Goal: Transaction & Acquisition: Purchase product/service

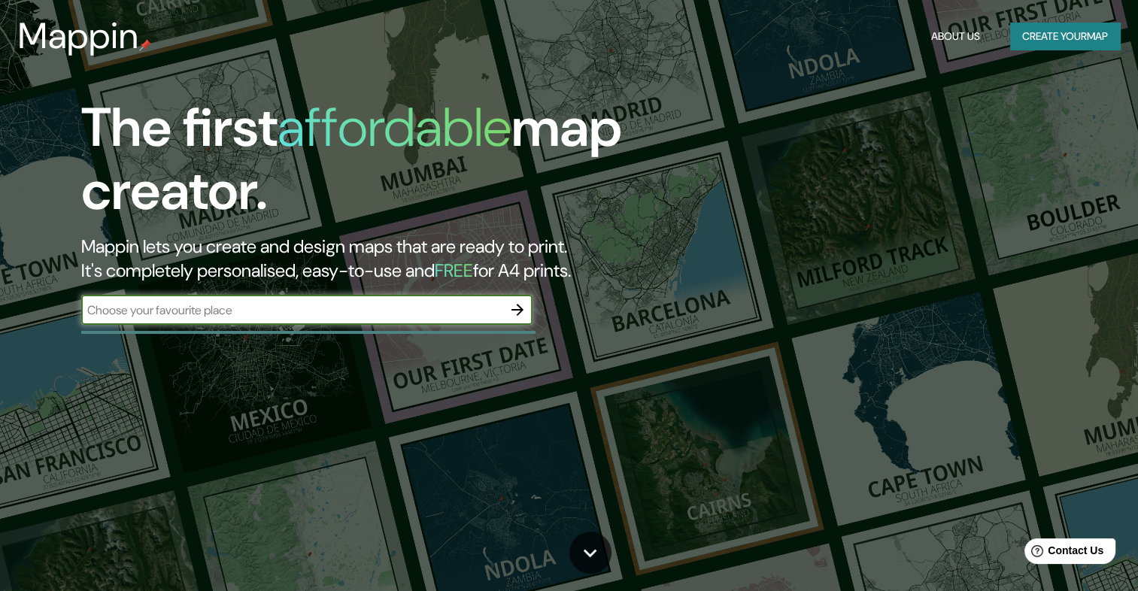
click at [305, 317] on input "text" at bounding box center [291, 310] width 421 height 17
type input "[PERSON_NAME]"
click at [520, 311] on icon "button" at bounding box center [517, 310] width 12 height 12
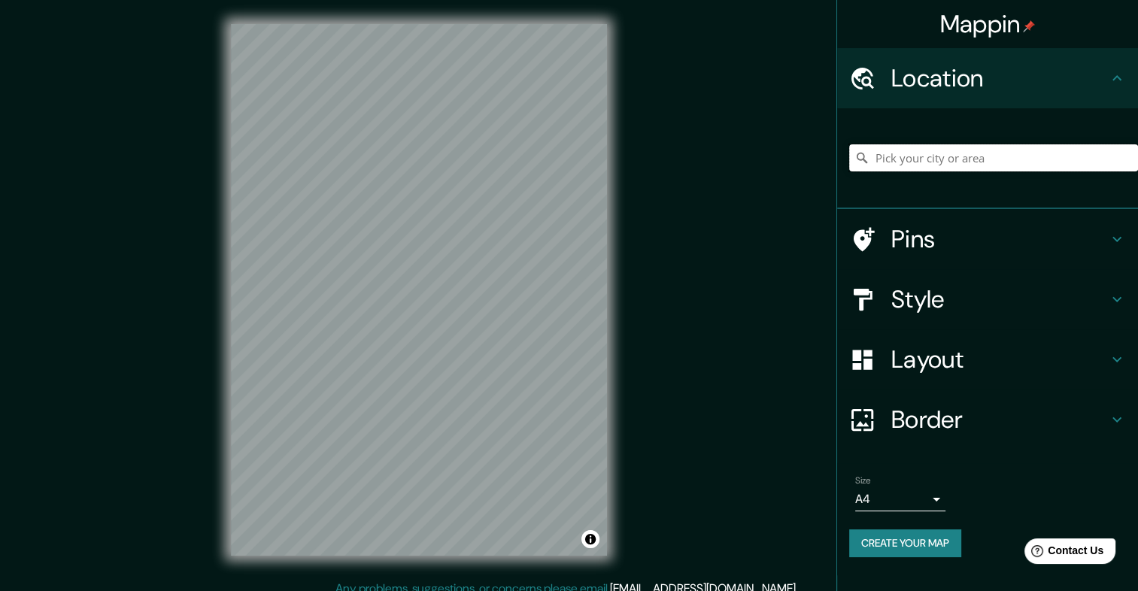
click at [912, 161] on input "Pick your city or area" at bounding box center [993, 157] width 289 height 27
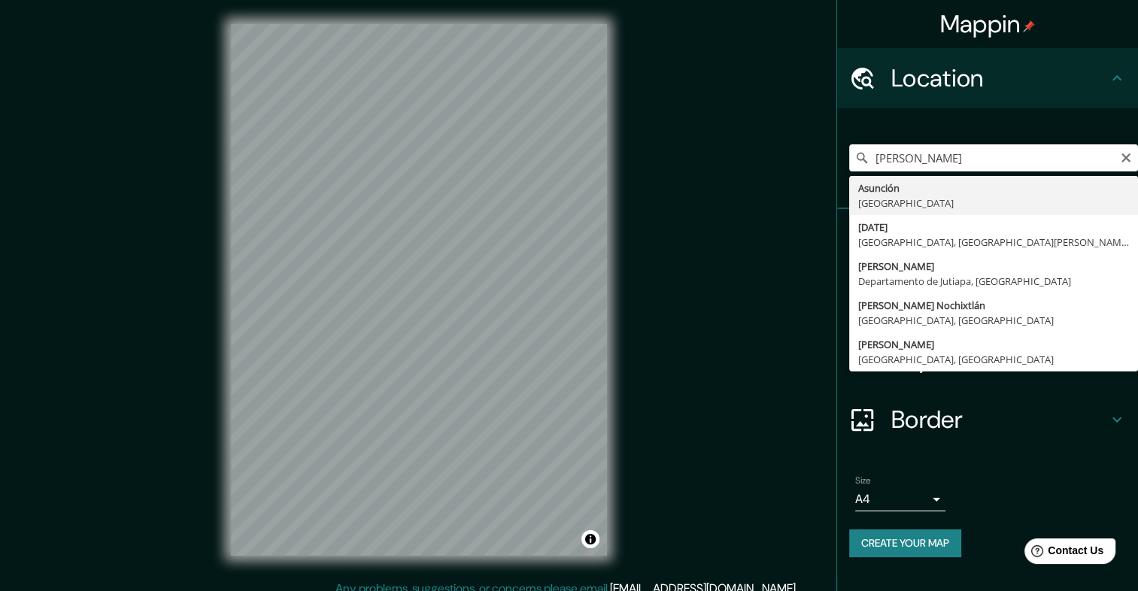
type input "[GEOGRAPHIC_DATA], [GEOGRAPHIC_DATA]"
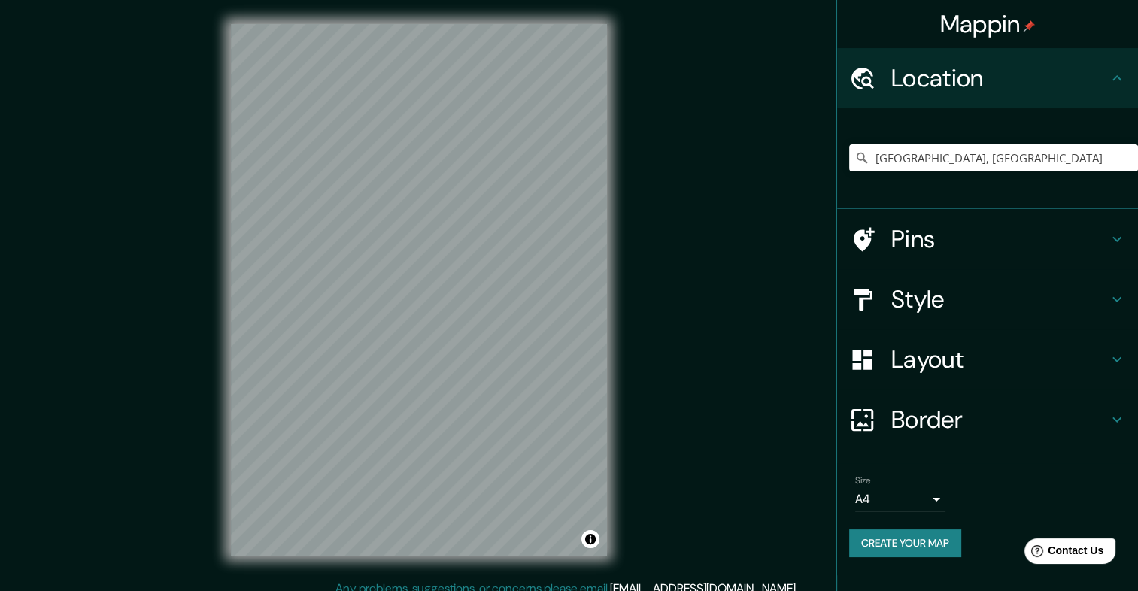
click at [1116, 239] on icon at bounding box center [1116, 239] width 9 height 5
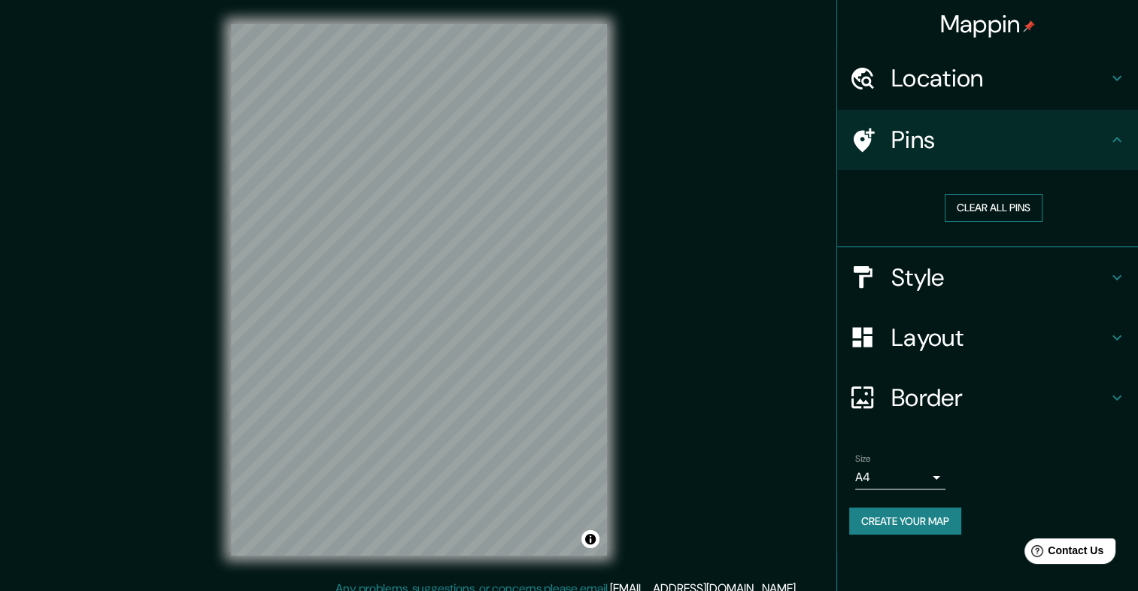
click at [971, 200] on button "Clear all pins" at bounding box center [993, 208] width 98 height 28
click at [856, 136] on icon at bounding box center [863, 140] width 21 height 24
click at [954, 209] on button "Clear all pins" at bounding box center [993, 208] width 98 height 28
click at [1104, 277] on h4 "Style" at bounding box center [999, 277] width 217 height 30
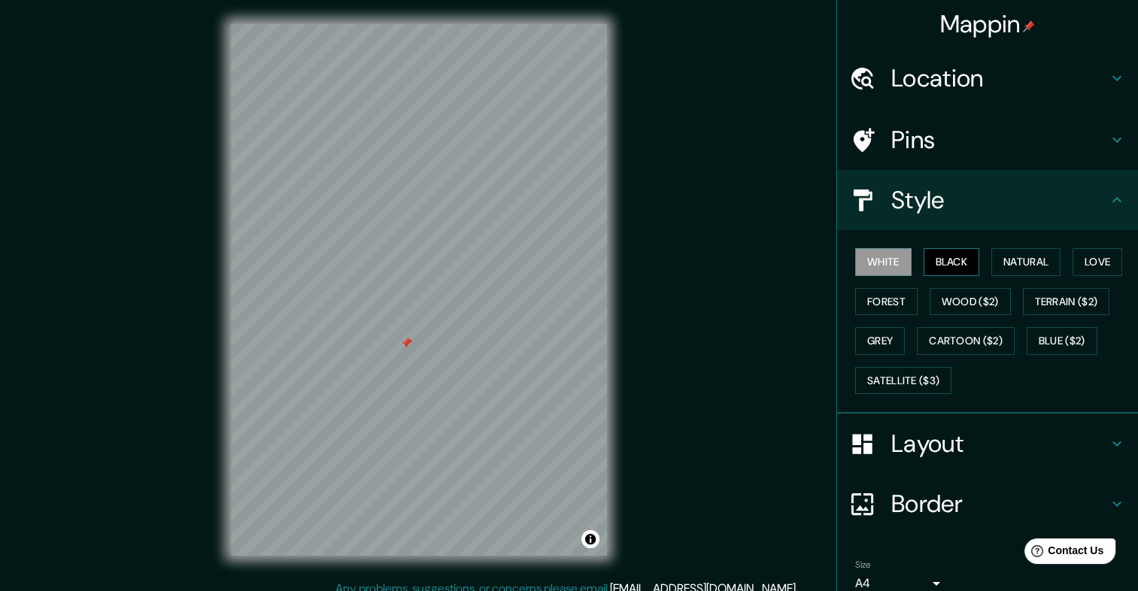
click at [955, 262] on button "Black" at bounding box center [951, 262] width 56 height 28
click at [1026, 262] on button "Natural" at bounding box center [1025, 262] width 69 height 28
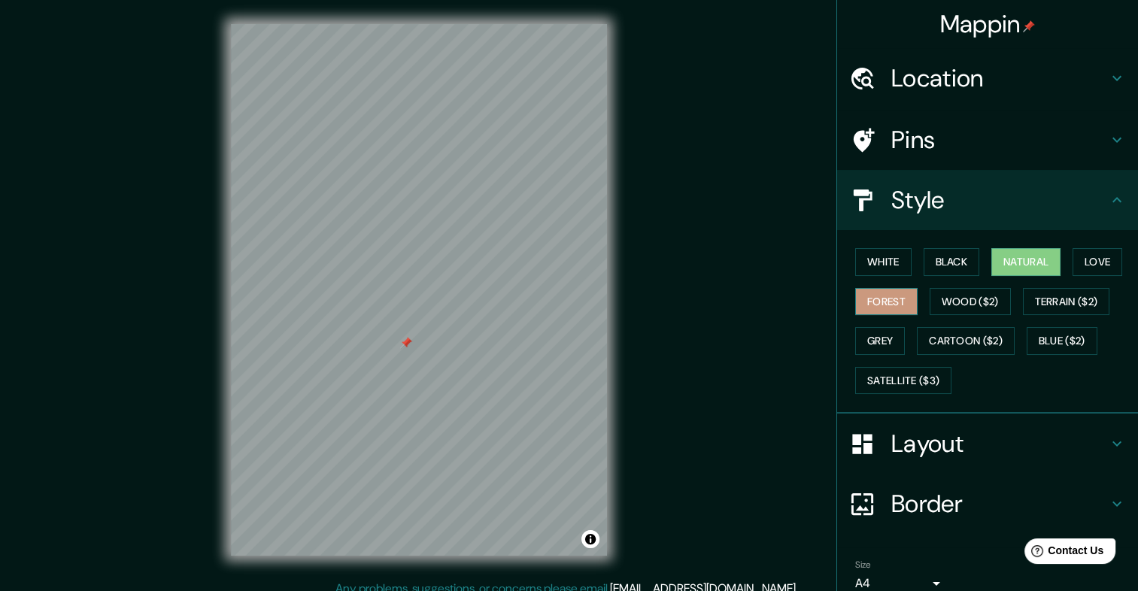
click at [905, 303] on button "Forest" at bounding box center [886, 302] width 62 height 28
click at [947, 303] on button "Wood ($2)" at bounding box center [969, 302] width 81 height 28
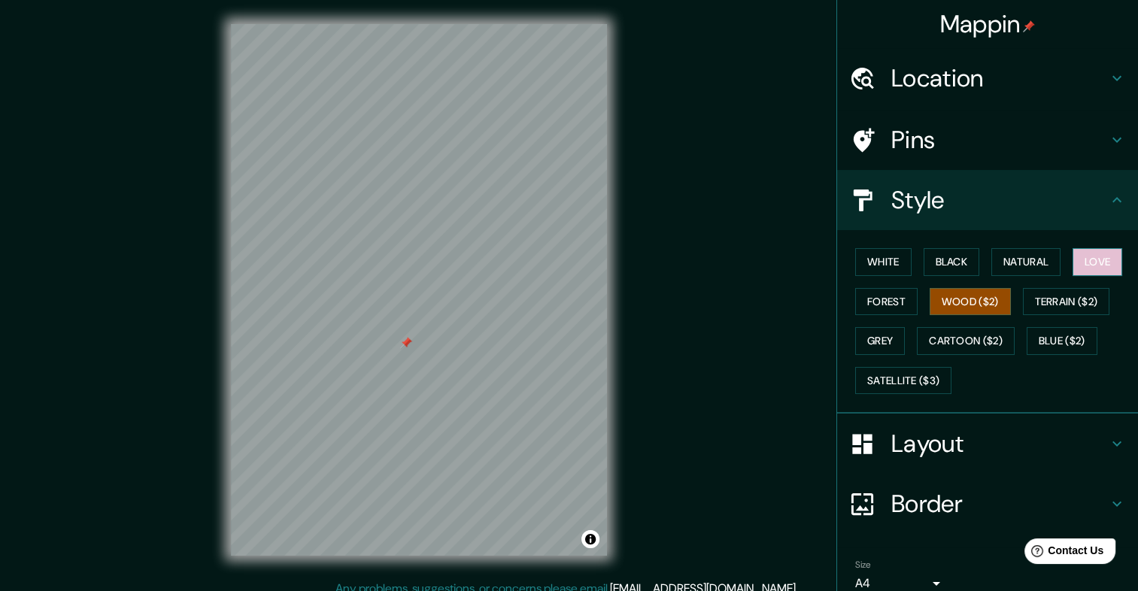
click at [1076, 266] on button "Love" at bounding box center [1097, 262] width 50 height 28
click at [877, 268] on button "White" at bounding box center [883, 262] width 56 height 28
click at [1065, 133] on h4 "Pins" at bounding box center [999, 140] width 217 height 30
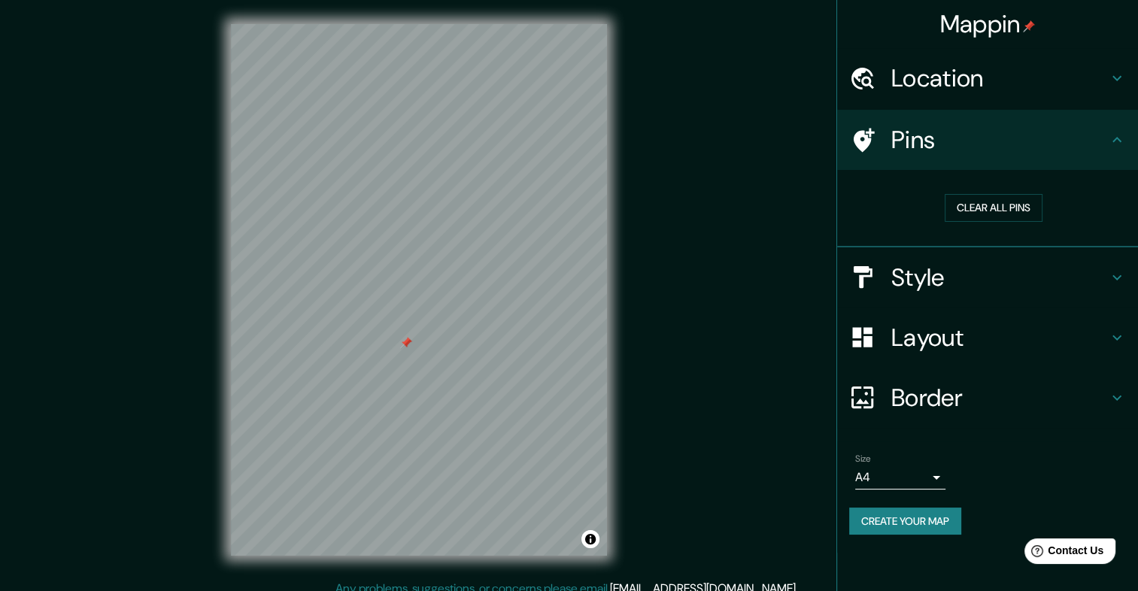
click at [1041, 335] on h4 "Layout" at bounding box center [999, 338] width 217 height 30
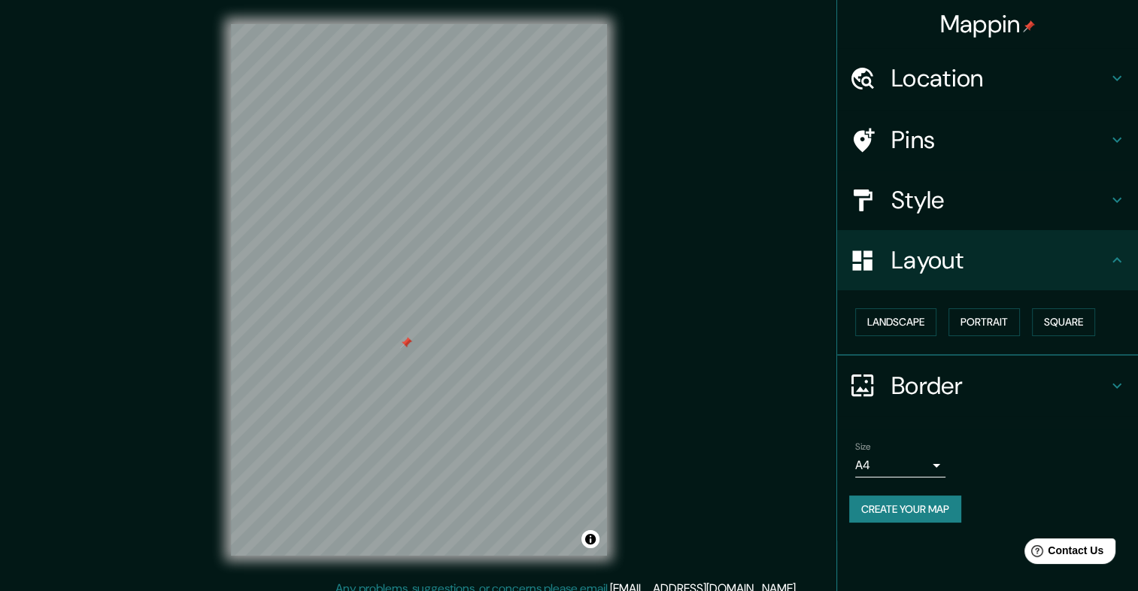
click at [1032, 374] on h4 "Border" at bounding box center [999, 386] width 217 height 30
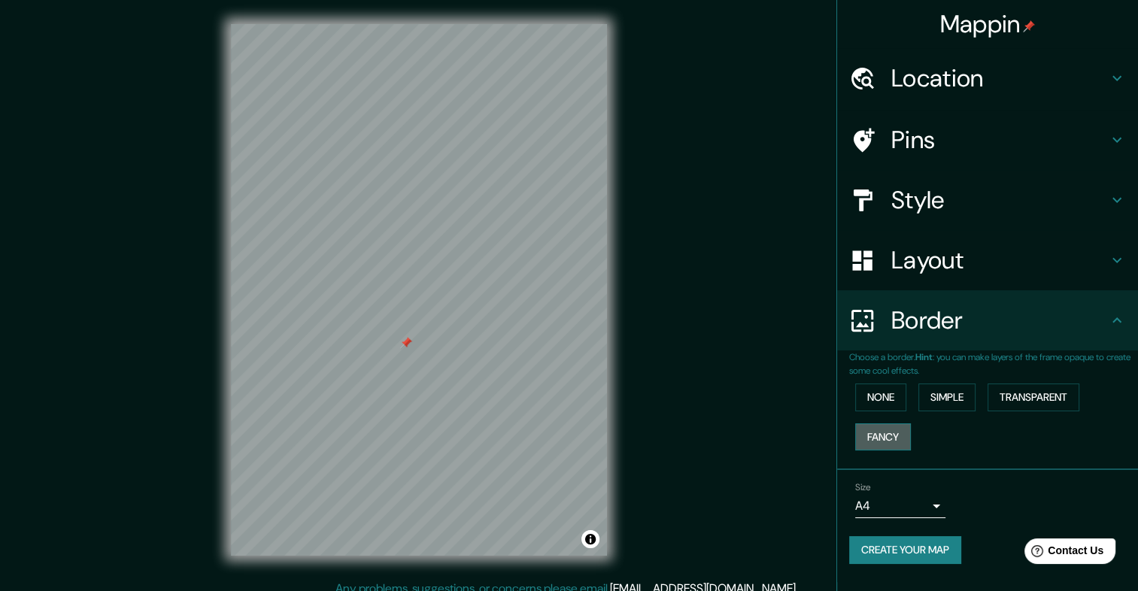
click at [884, 436] on button "Fancy" at bounding box center [883, 437] width 56 height 28
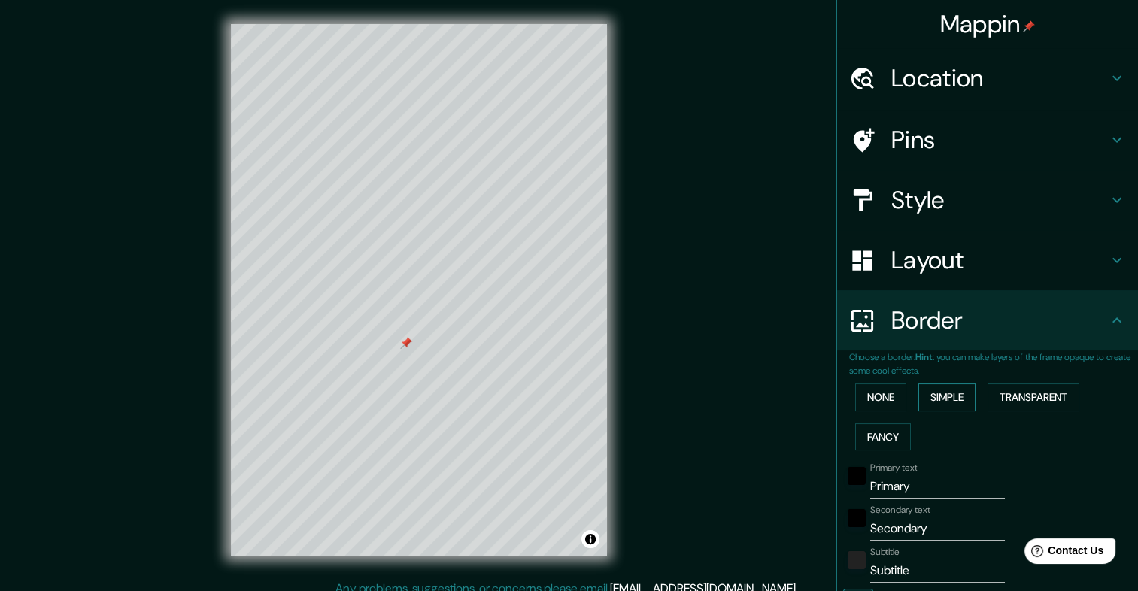
click at [954, 399] on button "Simple" at bounding box center [946, 397] width 57 height 28
click at [872, 402] on button "None" at bounding box center [880, 397] width 51 height 28
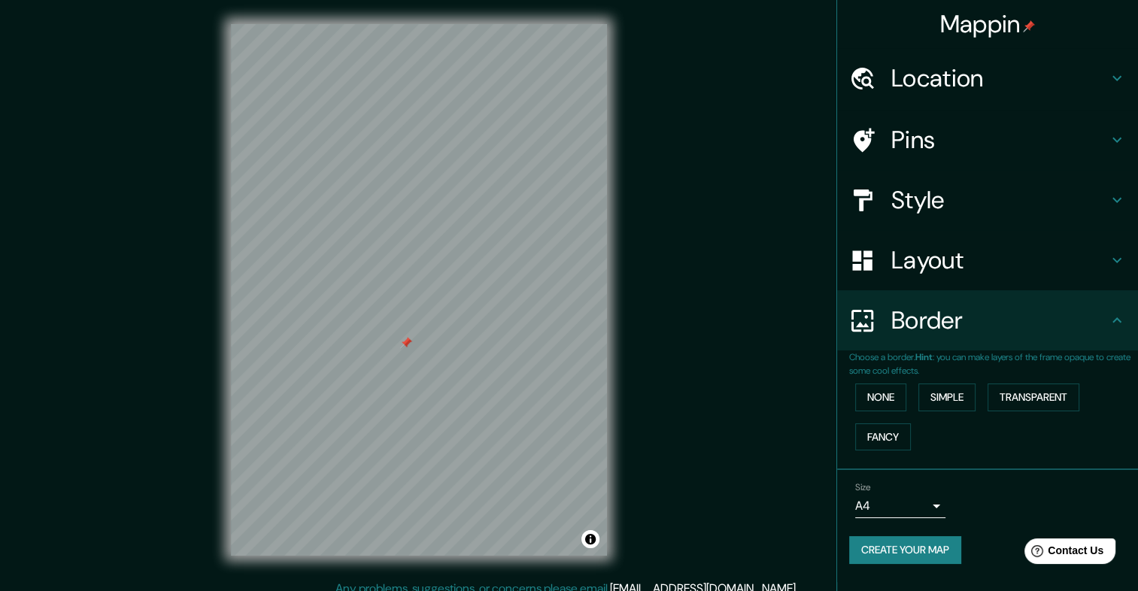
click at [968, 280] on div "Layout" at bounding box center [987, 260] width 301 height 60
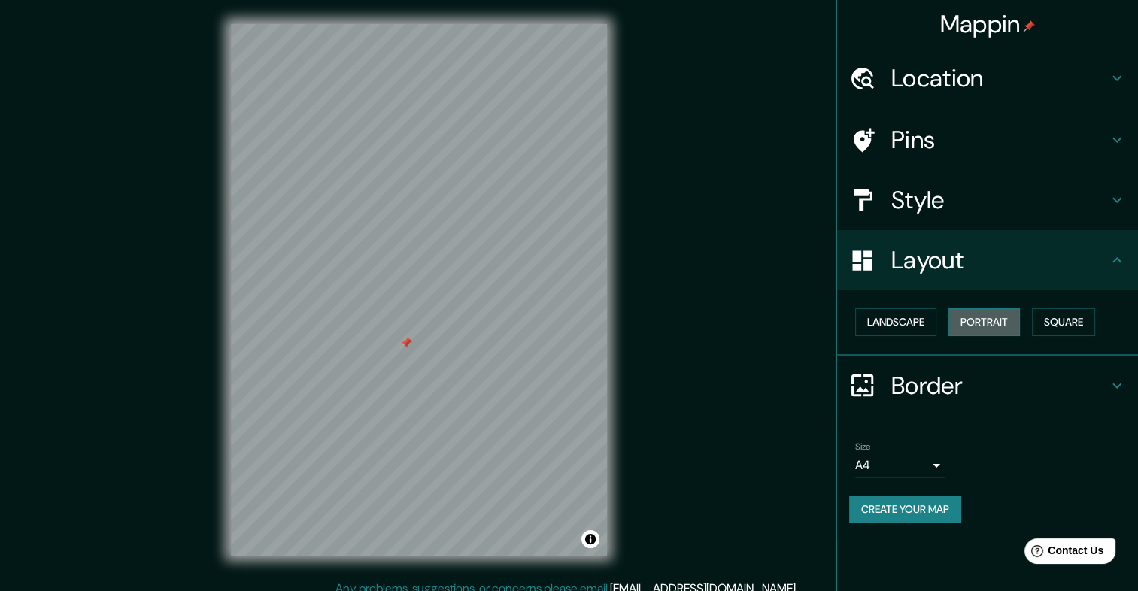
click at [965, 327] on button "Portrait" at bounding box center [983, 322] width 71 height 28
click at [881, 327] on button "Landscape" at bounding box center [895, 322] width 81 height 28
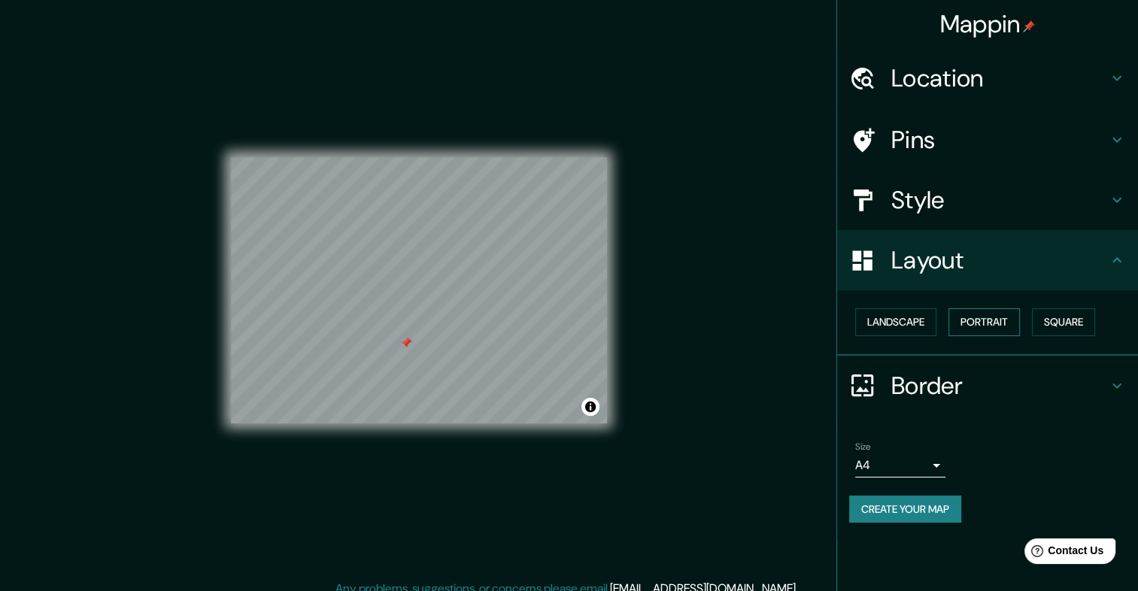
click at [1003, 327] on button "Portrait" at bounding box center [983, 322] width 71 height 28
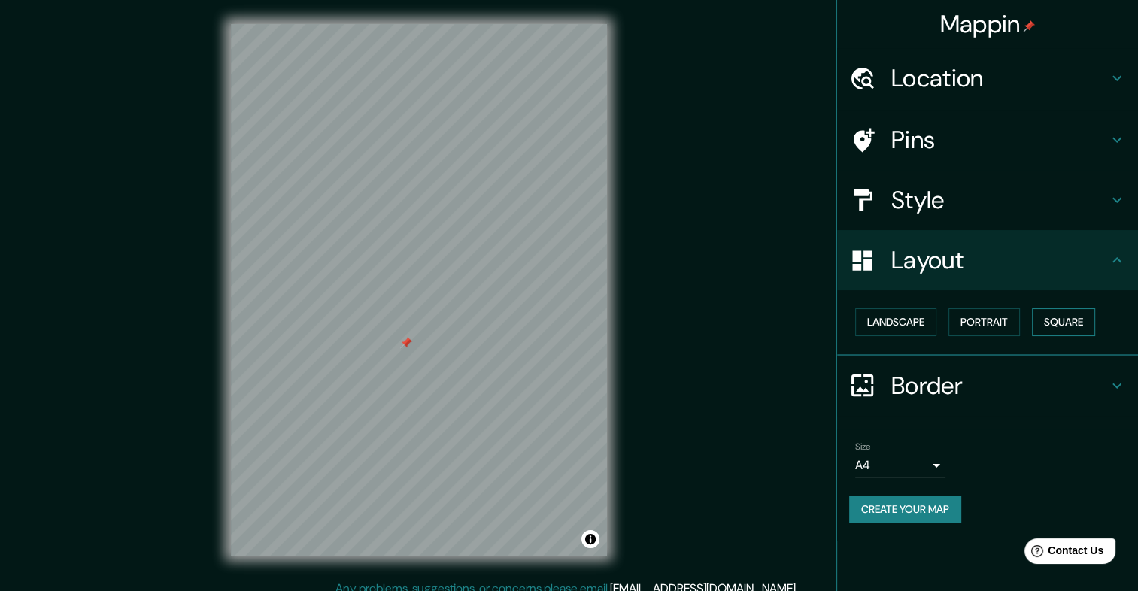
click at [1064, 325] on button "Square" at bounding box center [1063, 322] width 63 height 28
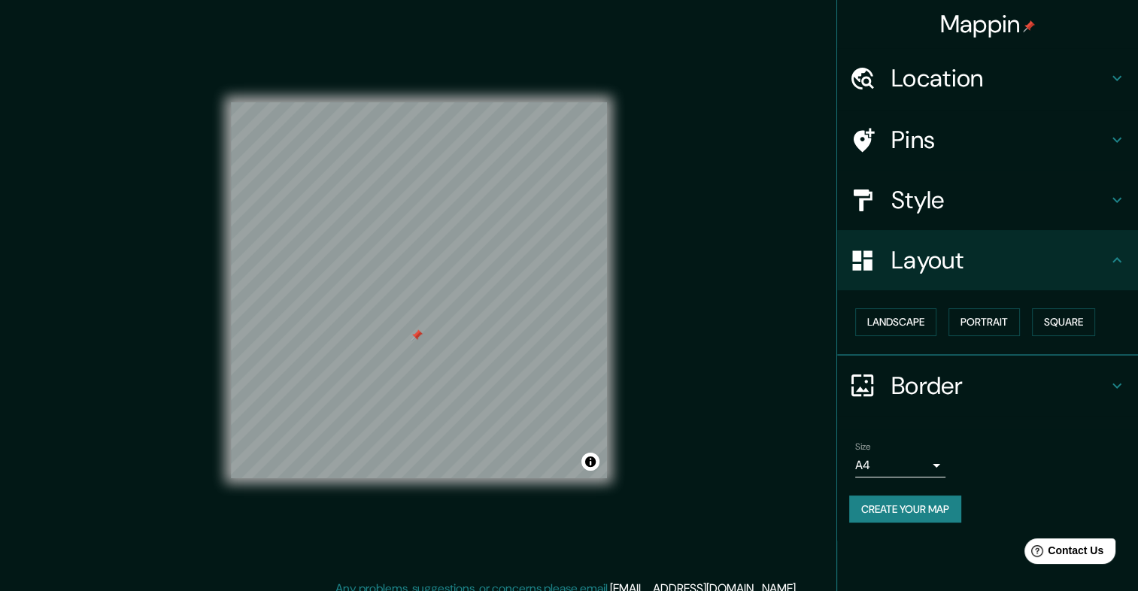
click at [962, 86] on h4 "Location" at bounding box center [999, 78] width 217 height 30
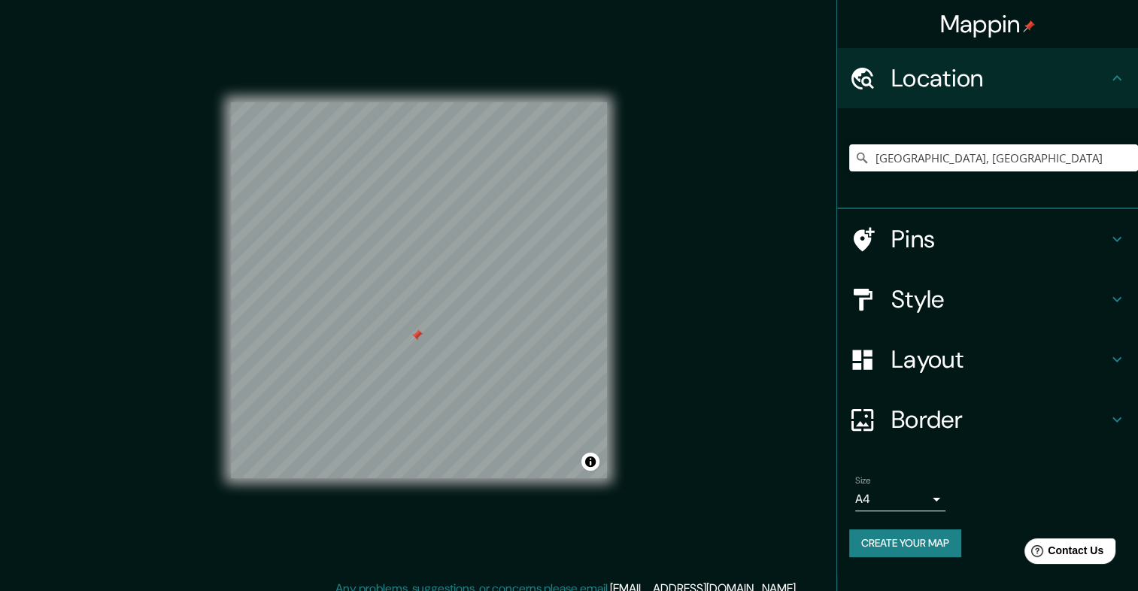
scroll to position [13, 0]
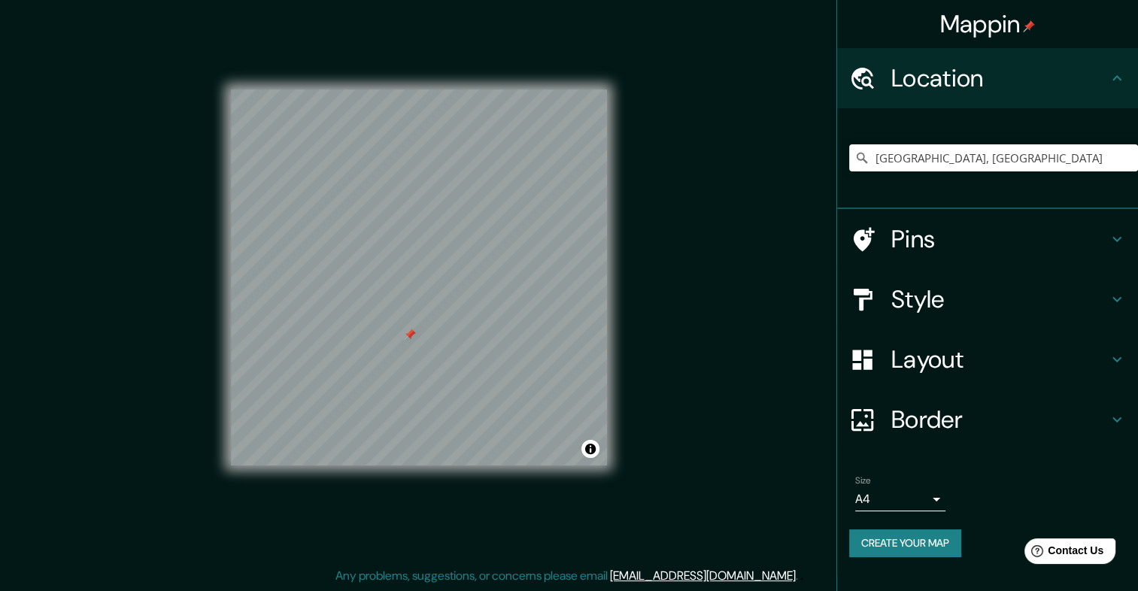
click at [976, 246] on h4 "Pins" at bounding box center [999, 239] width 217 height 30
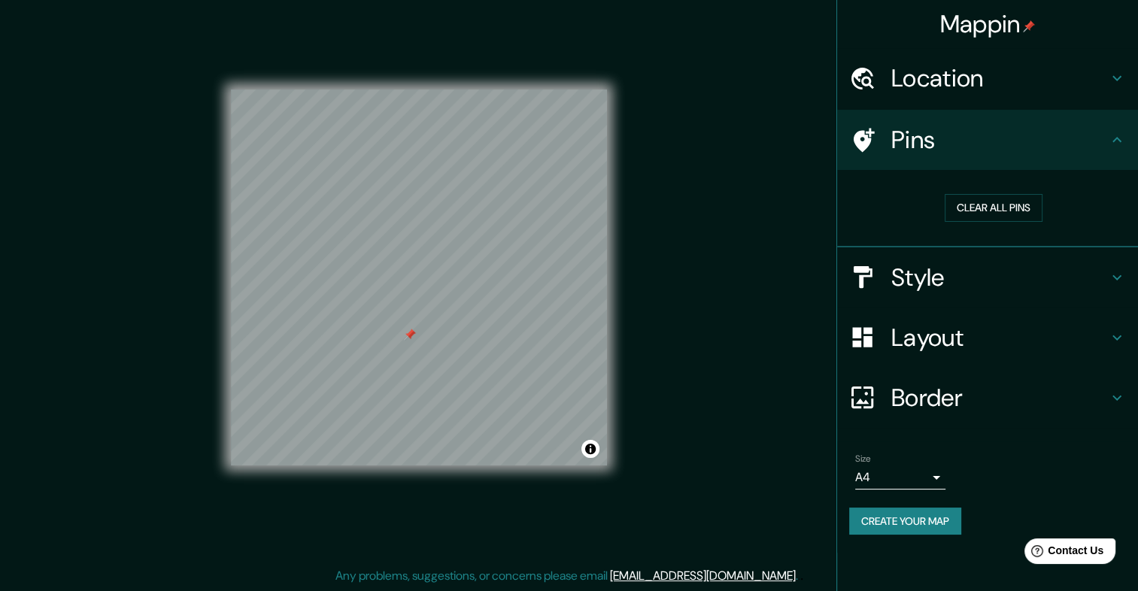
click at [974, 269] on h4 "Style" at bounding box center [999, 277] width 217 height 30
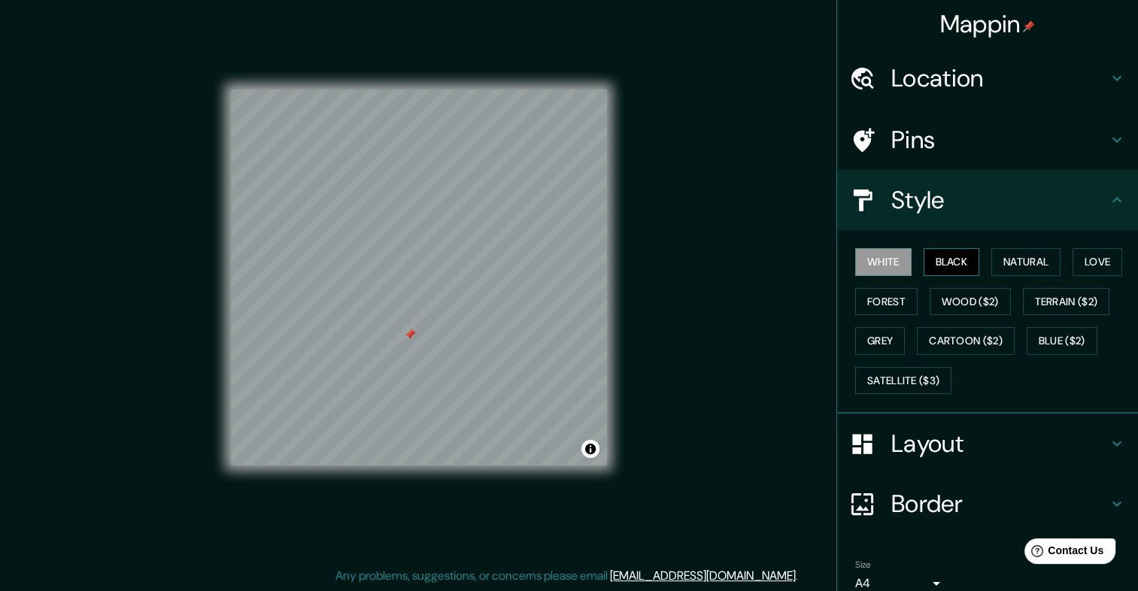
click at [967, 264] on button "Black" at bounding box center [951, 262] width 56 height 28
click at [1020, 264] on button "Natural" at bounding box center [1025, 262] width 69 height 28
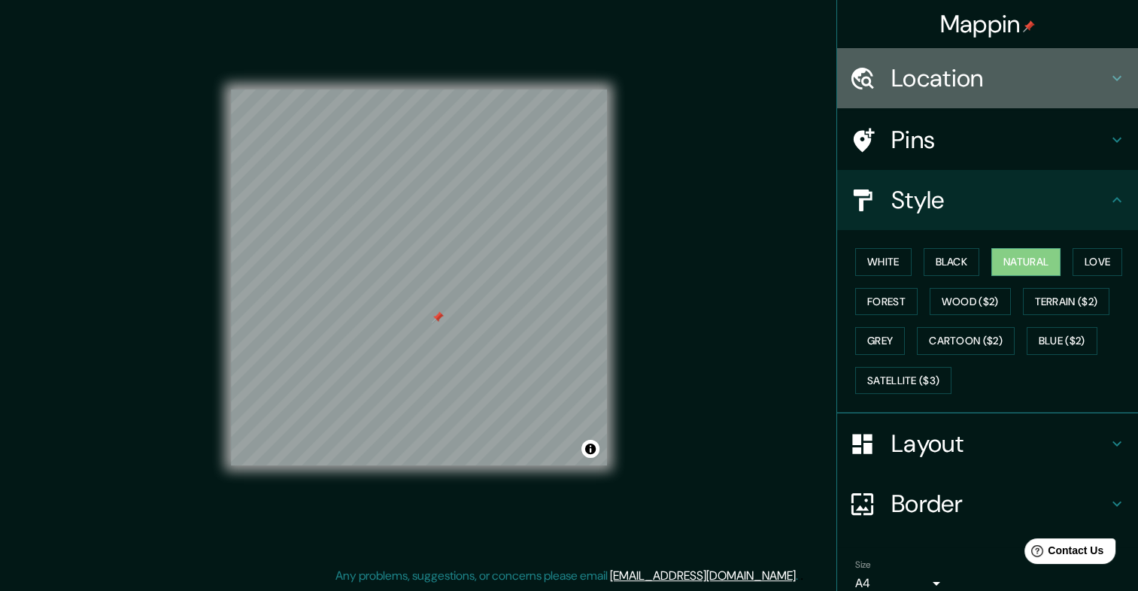
click at [1017, 98] on div "Location" at bounding box center [987, 78] width 301 height 60
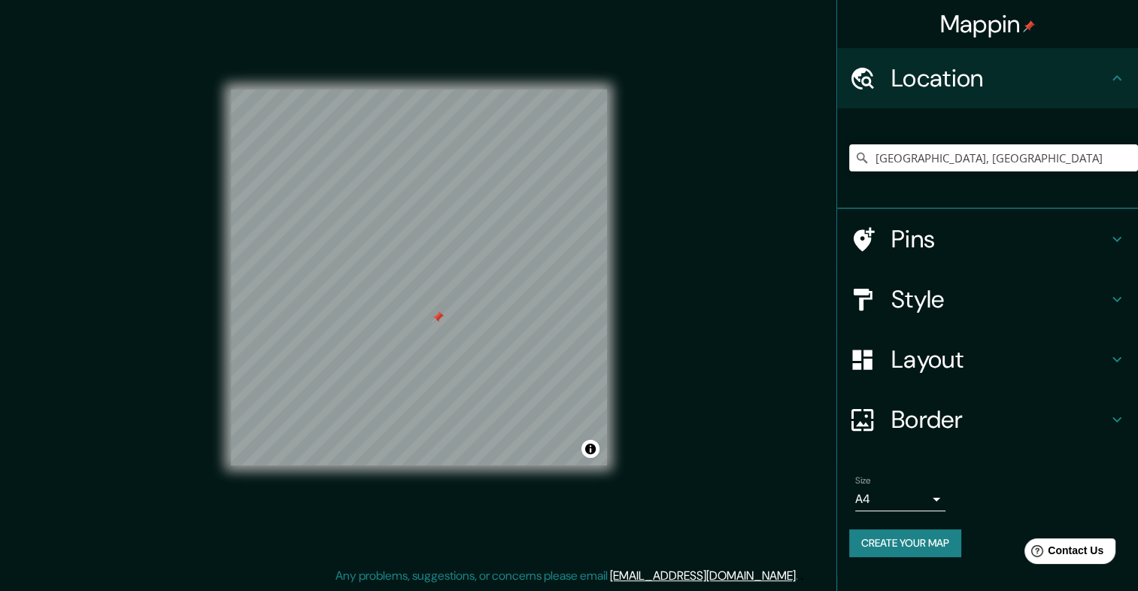
click at [1012, 287] on h4 "Style" at bounding box center [999, 299] width 217 height 30
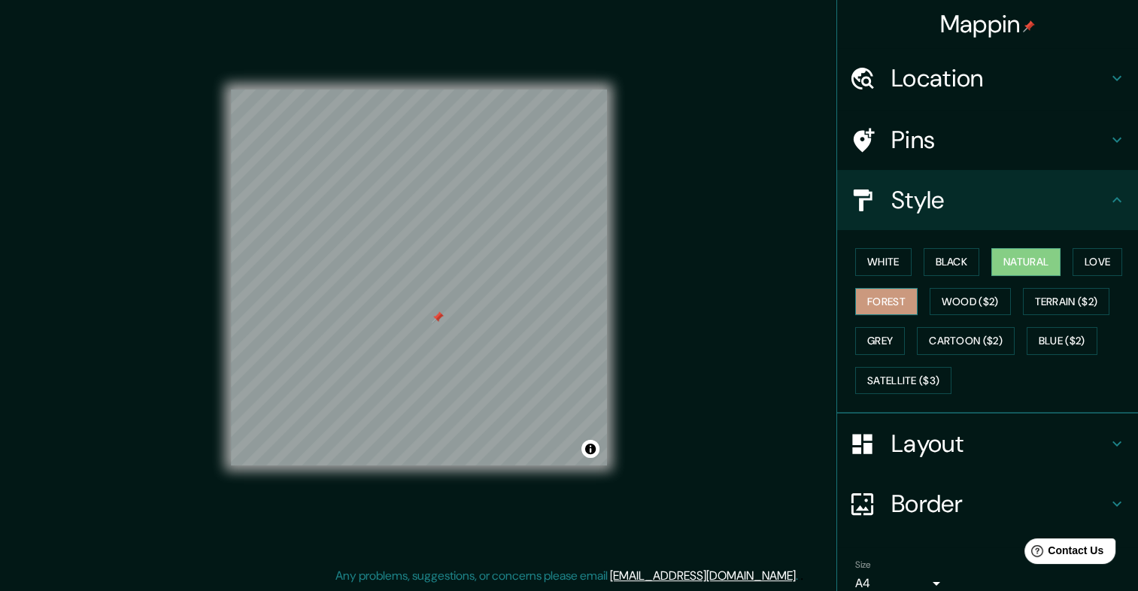
click at [870, 298] on button "Forest" at bounding box center [886, 302] width 62 height 28
click at [868, 327] on button "Grey" at bounding box center [880, 341] width 50 height 28
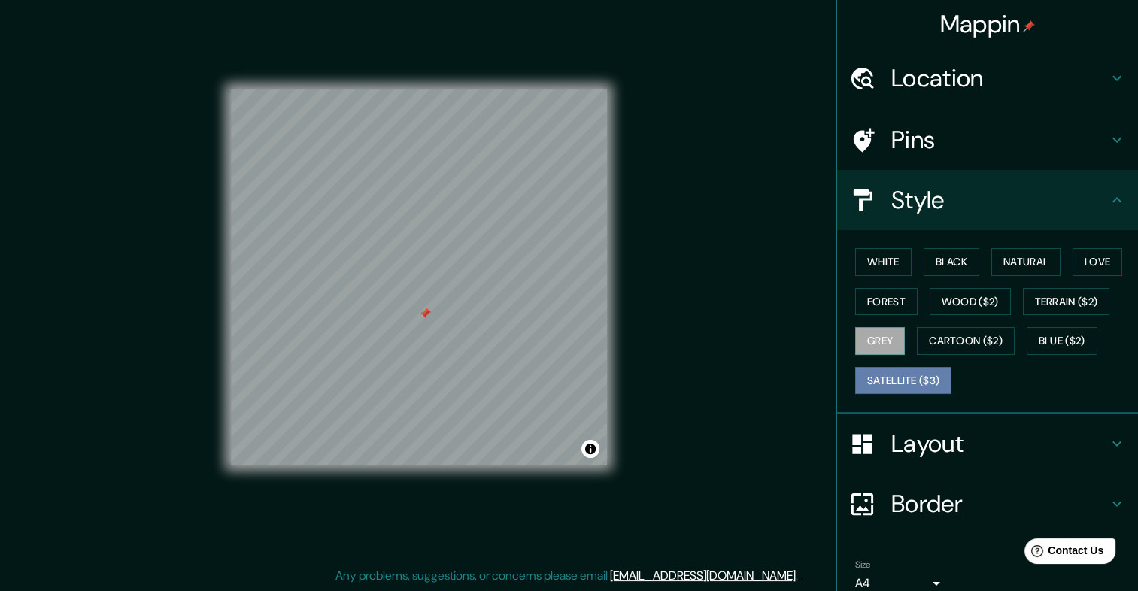
click at [876, 378] on button "Satellite ($3)" at bounding box center [903, 381] width 96 height 28
click at [877, 339] on button "Grey" at bounding box center [880, 341] width 50 height 28
click at [937, 497] on h4 "Border" at bounding box center [999, 504] width 217 height 30
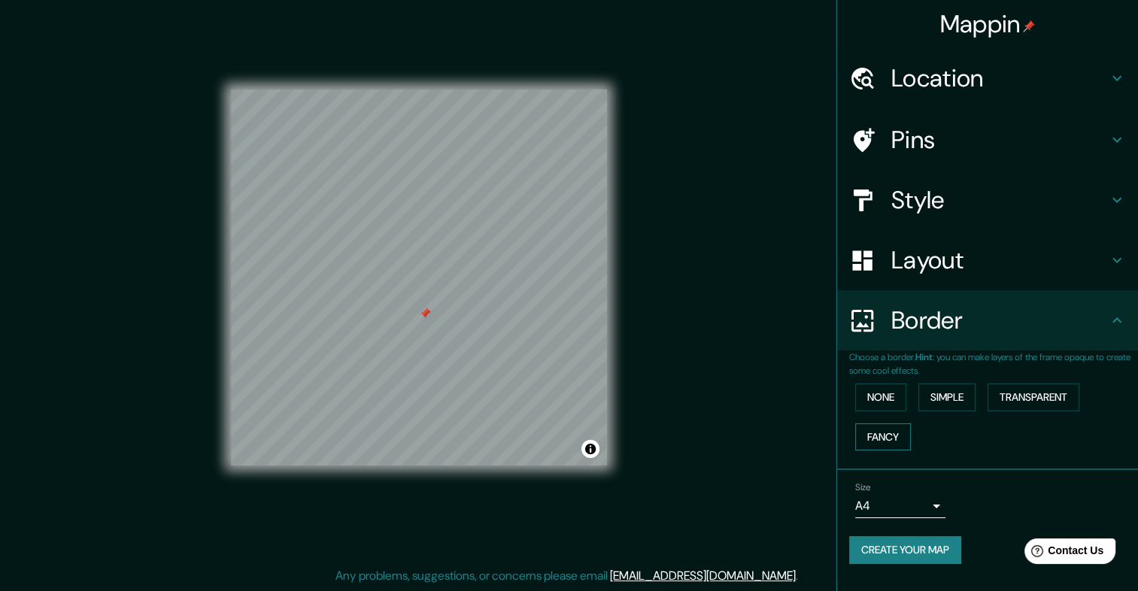
click at [896, 443] on button "Fancy" at bounding box center [883, 437] width 56 height 28
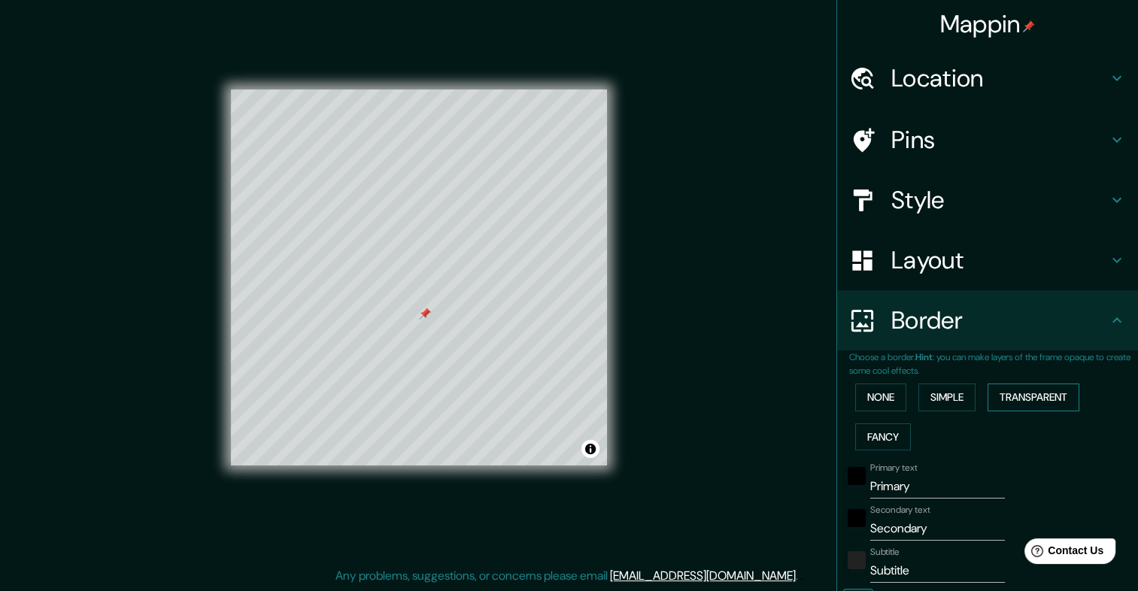
click at [1020, 400] on button "Transparent" at bounding box center [1033, 397] width 92 height 28
click at [868, 392] on button "None" at bounding box center [880, 397] width 51 height 28
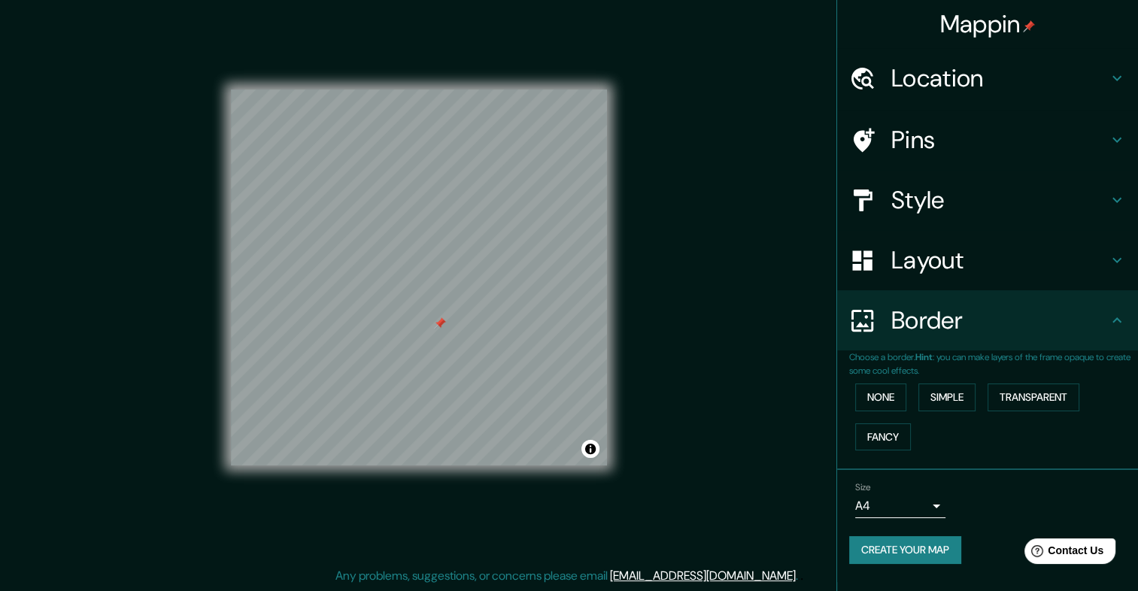
click at [907, 263] on h4 "Layout" at bounding box center [999, 260] width 217 height 30
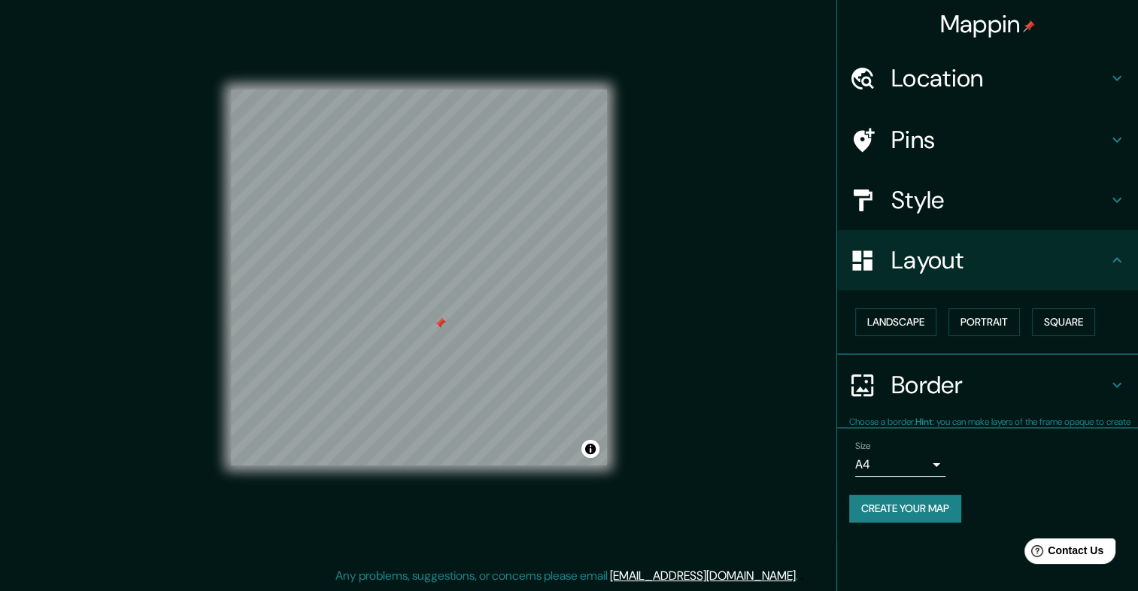
click at [917, 209] on h4 "Style" at bounding box center [999, 200] width 217 height 30
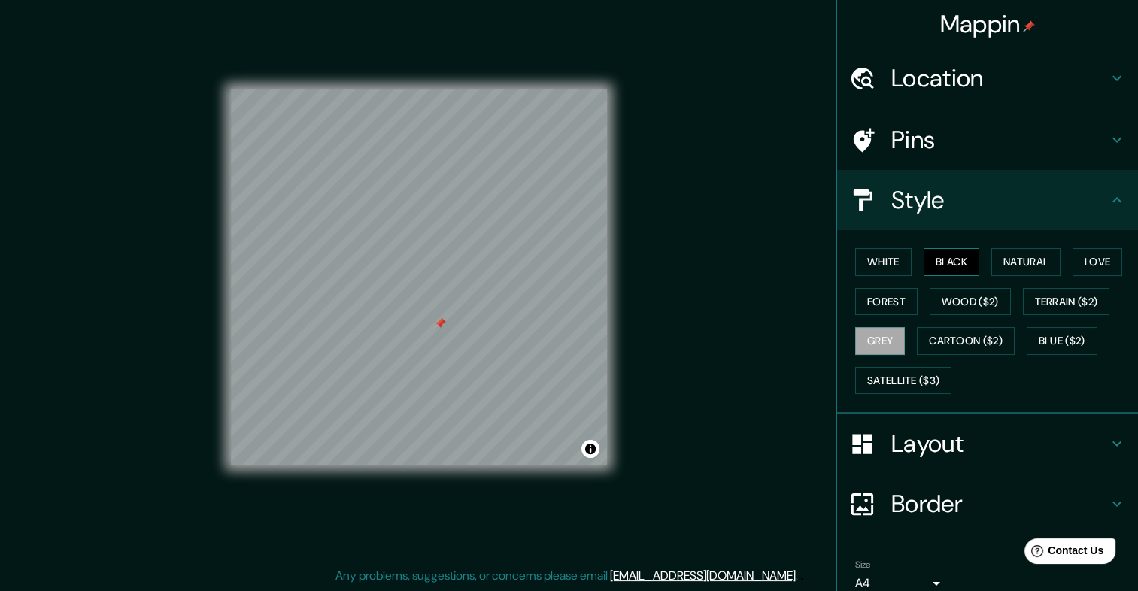
click at [955, 259] on button "Black" at bounding box center [951, 262] width 56 height 28
click at [1021, 260] on button "Natural" at bounding box center [1025, 262] width 69 height 28
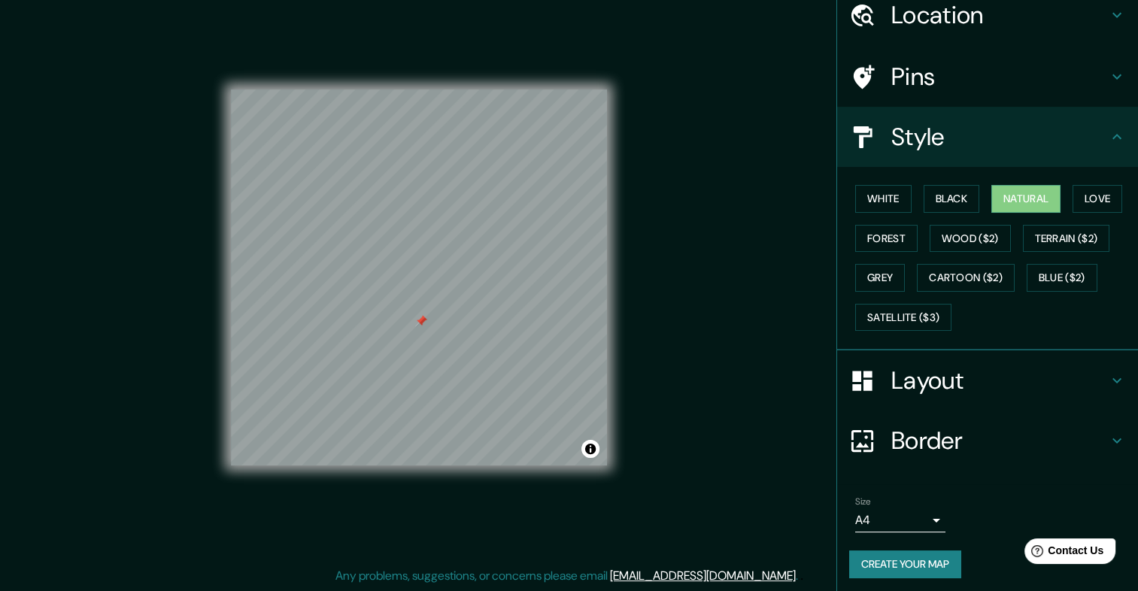
scroll to position [66, 0]
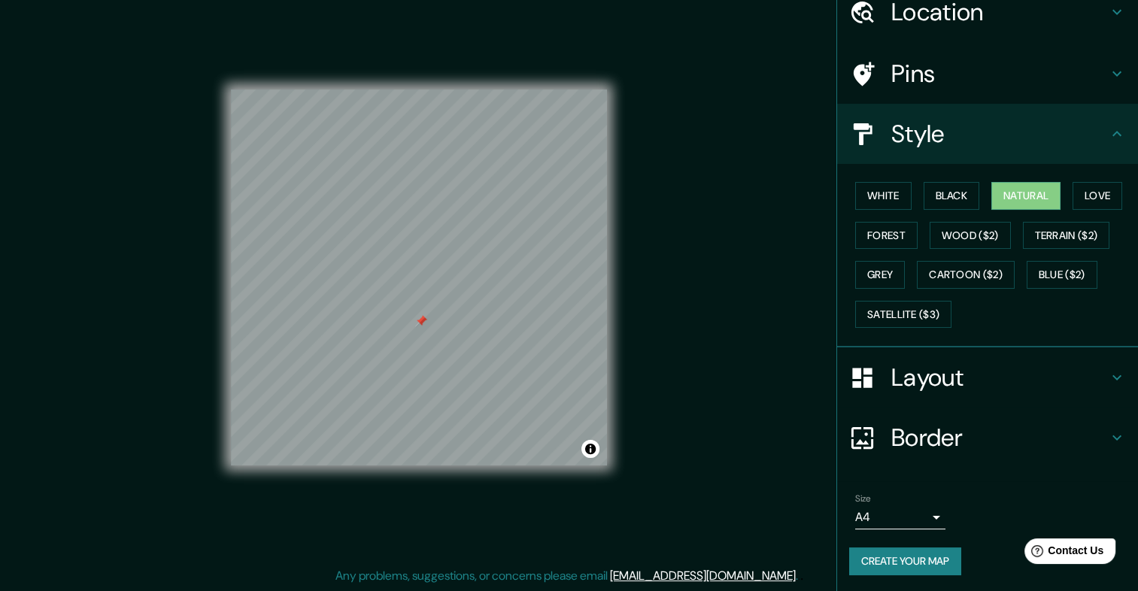
click at [871, 553] on button "Create your map" at bounding box center [905, 561] width 112 height 28
click at [886, 563] on button "Create your map" at bounding box center [905, 561] width 112 height 28
